Goal: Find specific page/section: Find specific page/section

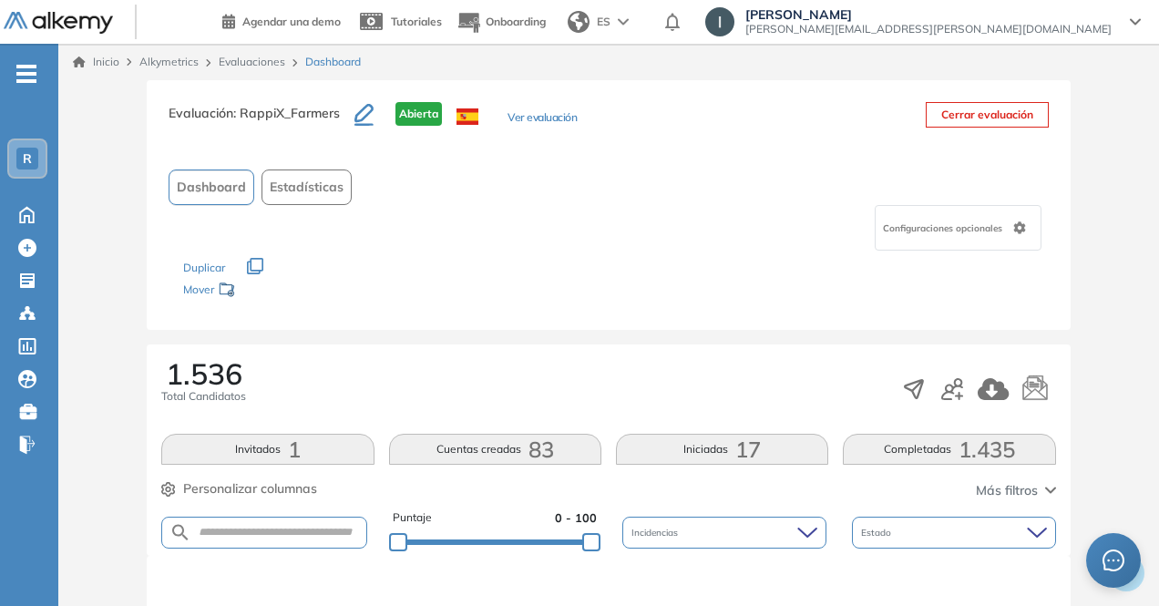
scroll to position [57, 0]
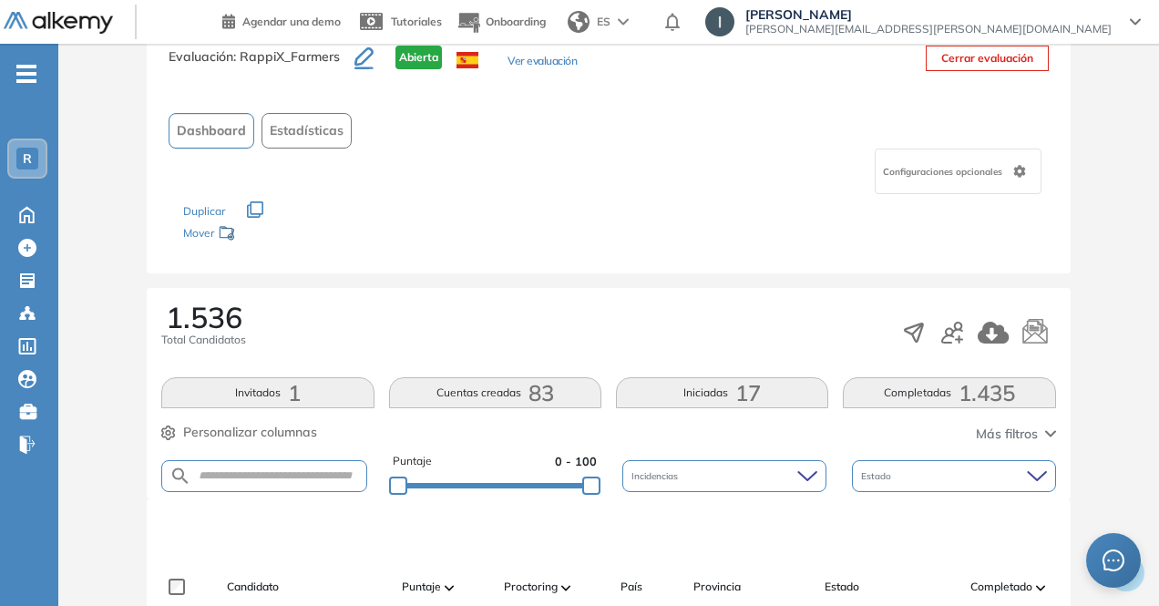
click at [304, 62] on span ": RappiX_Farmers" at bounding box center [286, 56] width 107 height 16
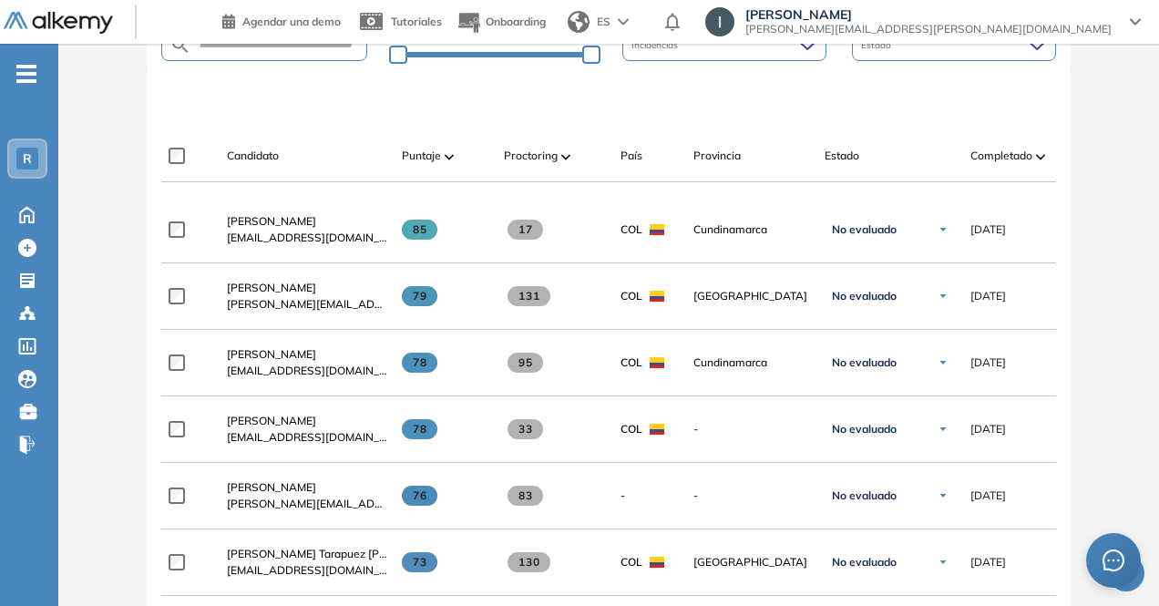
scroll to position [0, 0]
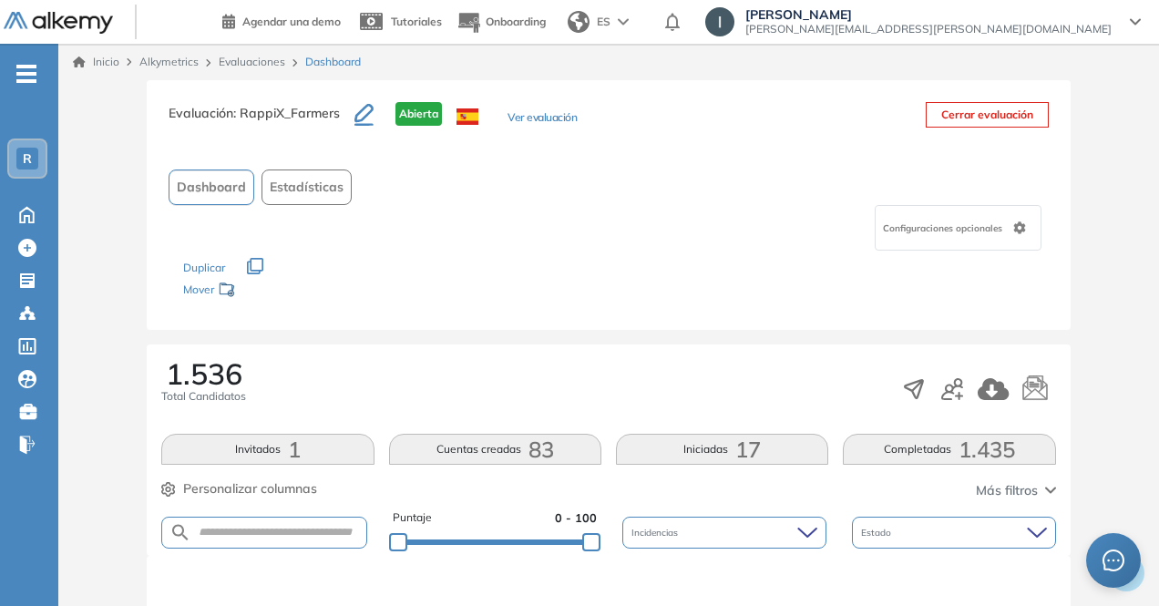
click at [541, 118] on button "Ver evaluación" at bounding box center [542, 118] width 69 height 19
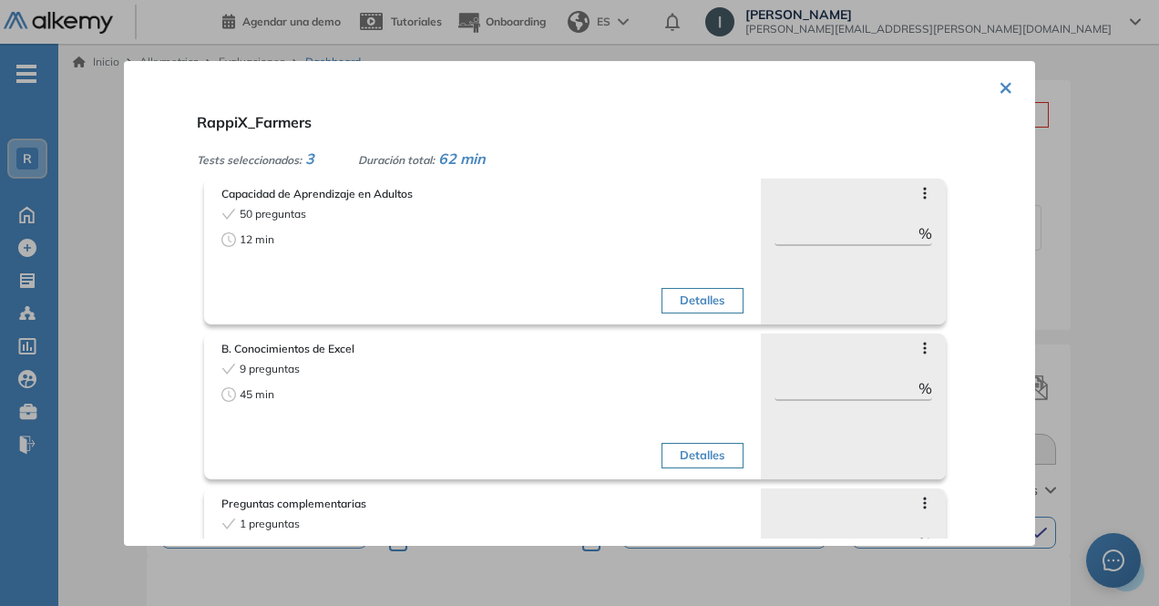
click at [128, 127] on div "× RappiX_Farmers Tests seleccionados: 3 Duración total: 62 min Capacidad de Apr…" at bounding box center [579, 303] width 911 height 485
click at [108, 123] on div at bounding box center [579, 303] width 1159 height 606
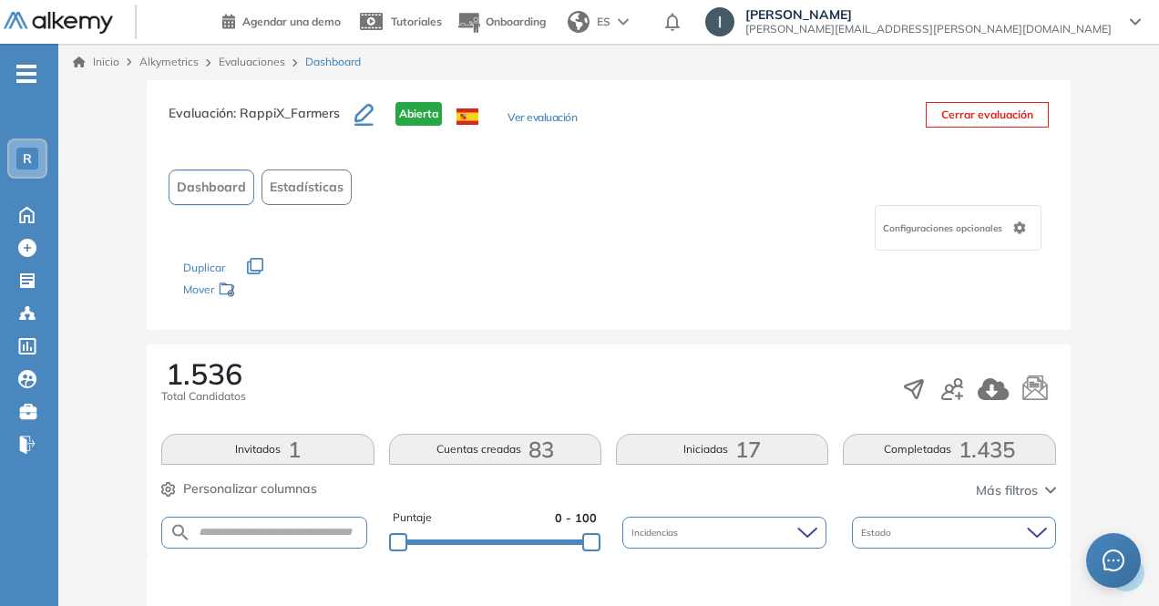
click at [237, 65] on link "Evaluaciones" at bounding box center [252, 62] width 67 height 14
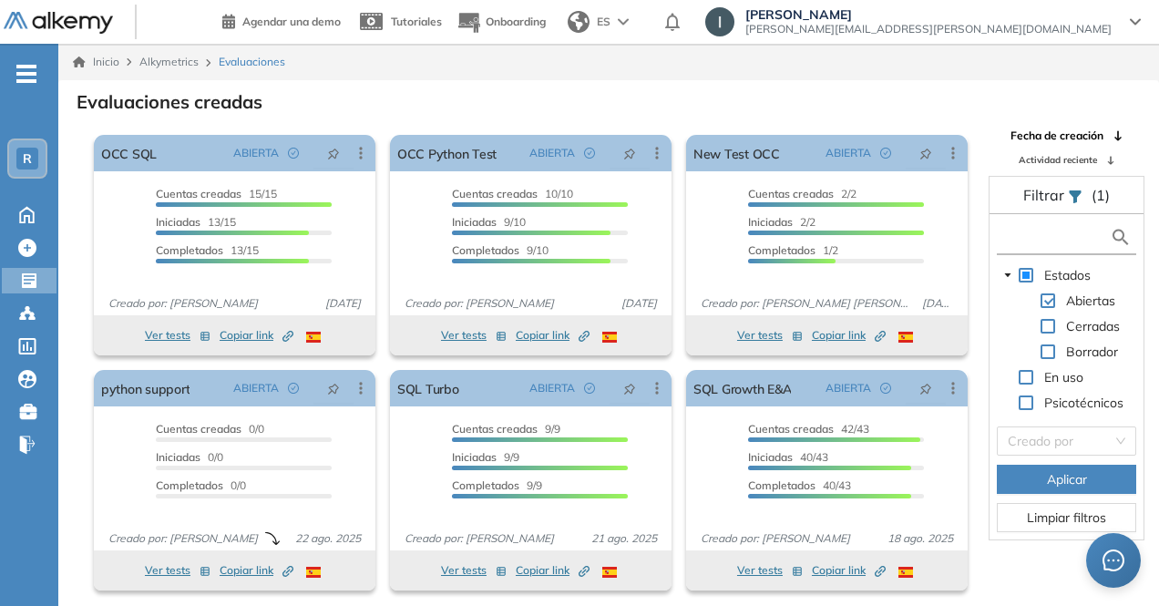
click at [1024, 240] on input "text" at bounding box center [1056, 237] width 108 height 19
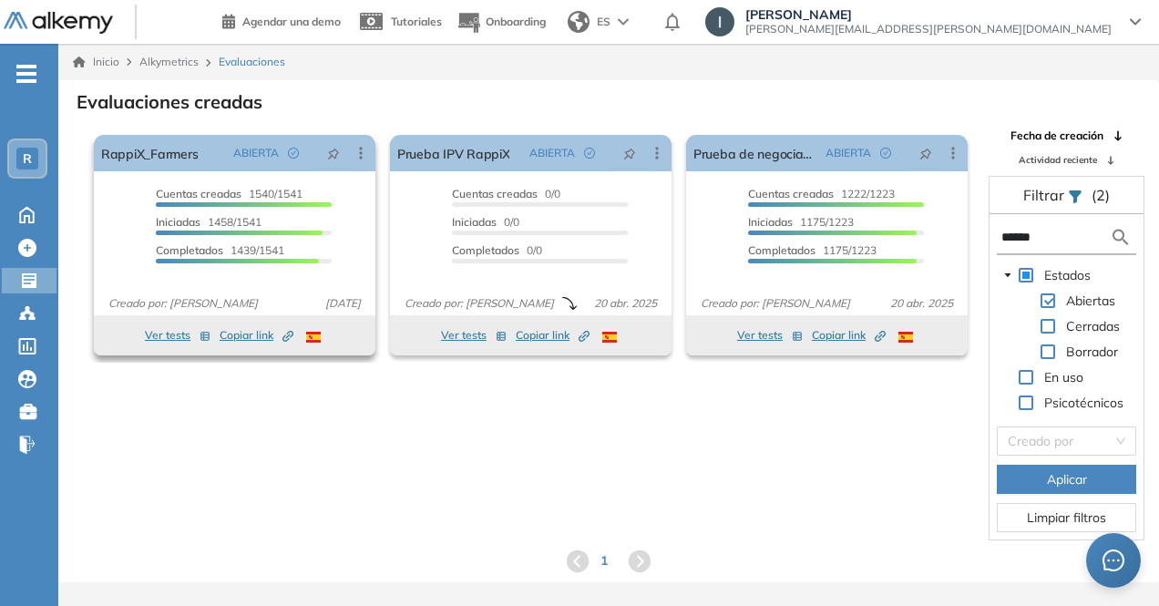
type input "******"
click at [244, 332] on span "Copiar link Created by potrace 1.16, written by [PERSON_NAME] [DATE]-[DATE]" at bounding box center [257, 335] width 74 height 16
